Goal: Task Accomplishment & Management: Manage account settings

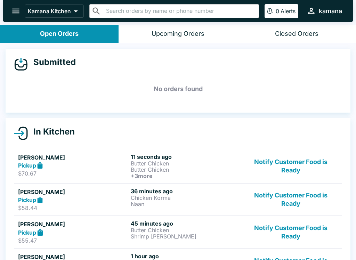
click at [154, 171] on p "Butter Chicken" at bounding box center [186, 169] width 110 height 6
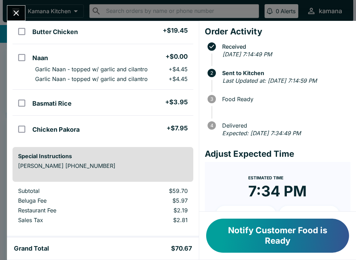
scroll to position [90, 0]
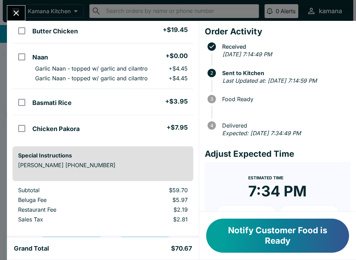
click at [17, 3] on div "[PERSON_NAME] Order # 188895 Pickup 5 Items Butter Chicken + $19.45 Butter Chic…" at bounding box center [178, 130] width 356 height 260
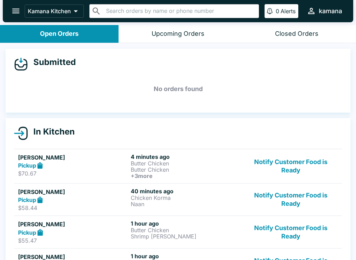
scroll to position [1, 0]
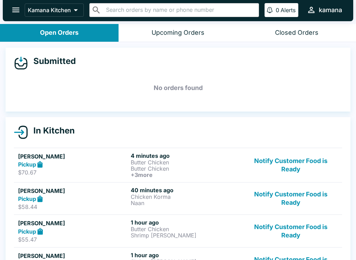
click at [16, 6] on icon "open drawer" at bounding box center [15, 9] width 9 height 9
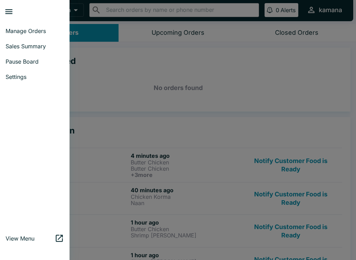
click at [39, 44] on span "Sales Summary" at bounding box center [35, 46] width 58 height 7
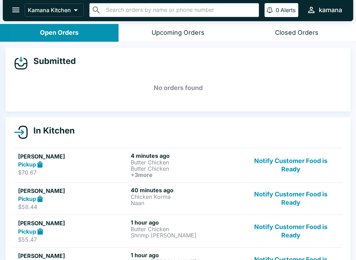
select select "03:00"
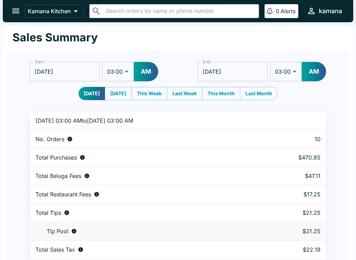
click at [11, 5] on button "open drawer" at bounding box center [16, 11] width 18 height 18
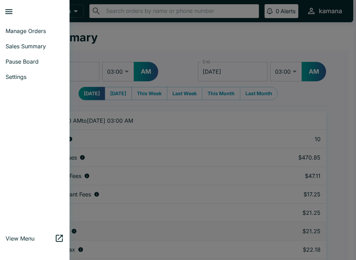
click at [35, 28] on span "Manage Orders" at bounding box center [35, 30] width 58 height 7
